Goal: Task Accomplishment & Management: Complete application form

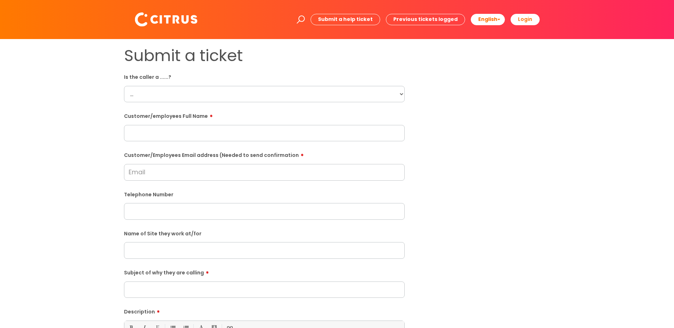
click at [151, 256] on input "text" at bounding box center [264, 250] width 281 height 16
type input "Seven Bone and New Theatre Royal"
click at [159, 288] on input "Subject of why they are calling" at bounding box center [264, 290] width 281 height 16
type input "W"
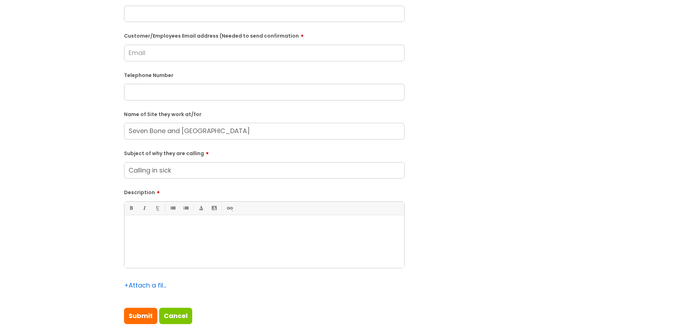
scroll to position [121, 0]
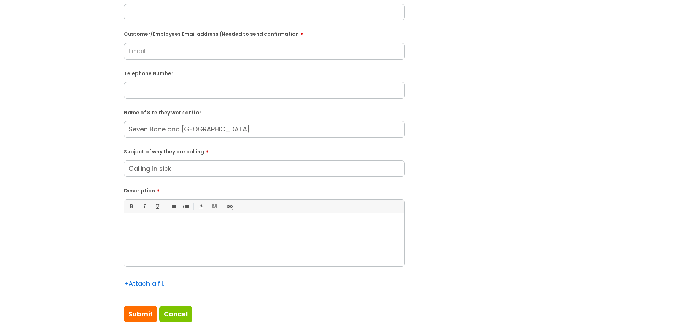
type input "Calling in sick"
click at [288, 231] on div at bounding box center [264, 242] width 280 height 49
click at [267, 225] on p "She has a water infection and the doctor is doing her a perscription for antibi…" at bounding box center [264, 226] width 269 height 6
click at [153, 91] on input "text" at bounding box center [264, 90] width 281 height 16
paste input "07854554422"
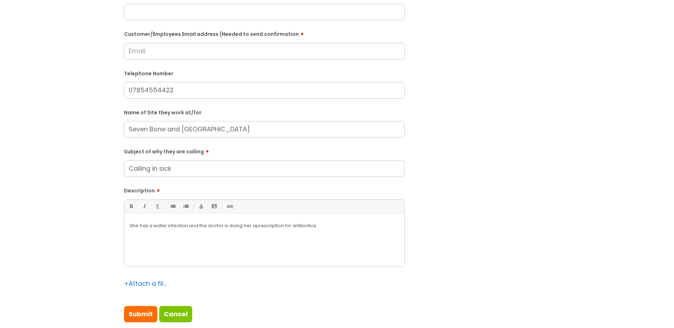
click at [153, 91] on input "07854554422" at bounding box center [264, 90] width 281 height 16
type input "07854554422"
click at [176, 52] on input "Customer/Employees Email address (Needed to send confirmation" at bounding box center [264, 51] width 281 height 16
paste input "davis1001@hotmail.co.uk"
click at [176, 52] on input "davis1001@hotmail.co.uk" at bounding box center [264, 51] width 281 height 16
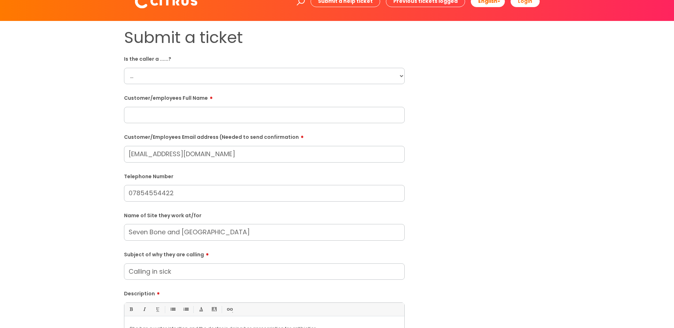
scroll to position [0, 0]
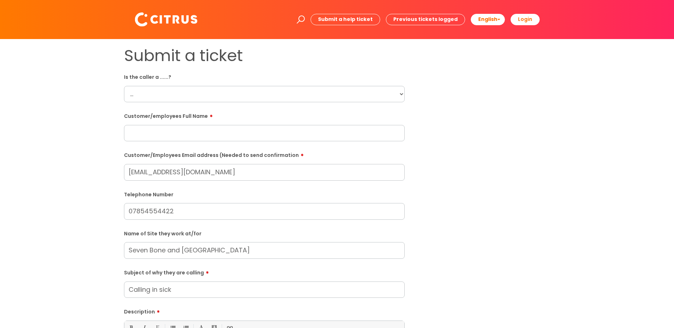
type input "davis1001@hotmail.co.uk"
click at [272, 95] on select "... Citrus Customer Citrus Employee Contractor Supplier" at bounding box center [264, 94] width 281 height 16
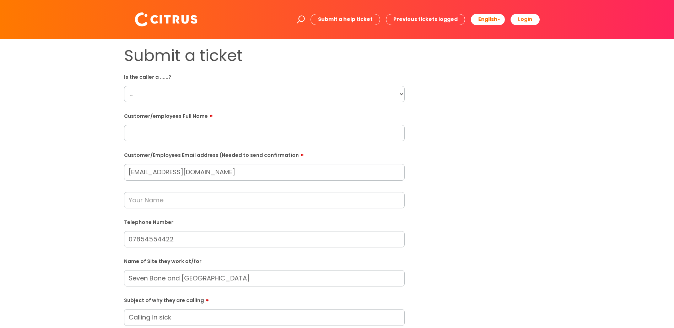
select select "Citrus Customer"
click at [124, 86] on select "... Citrus Customer Citrus Employee Contractor Supplier" at bounding box center [264, 94] width 281 height 16
click at [173, 139] on input "text" at bounding box center [264, 133] width 281 height 16
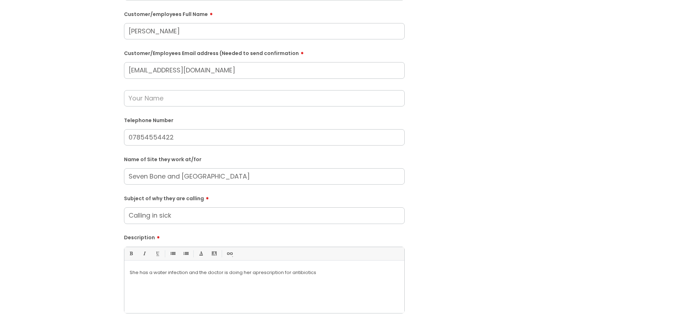
scroll to position [253, 0]
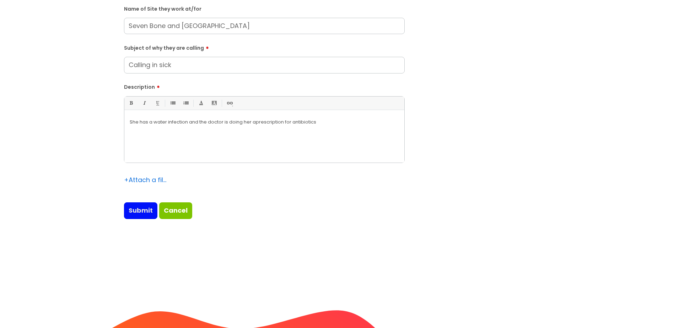
type input "Betty Davis"
click at [145, 209] on input "Submit" at bounding box center [140, 211] width 33 height 16
type input "Please Wait..."
